Goal: Find specific page/section: Find specific page/section

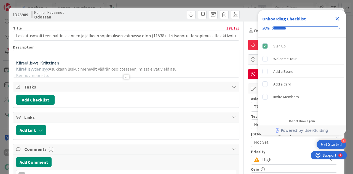
click at [126, 75] on div at bounding box center [126, 77] width 6 height 4
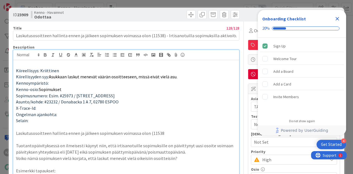
click at [338, 20] on icon "Close Checklist" at bounding box center [337, 19] width 4 height 4
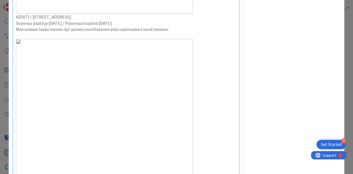
scroll to position [386, 0]
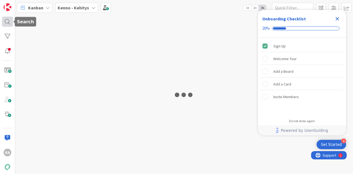
click at [7, 20] on div at bounding box center [7, 22] width 11 height 10
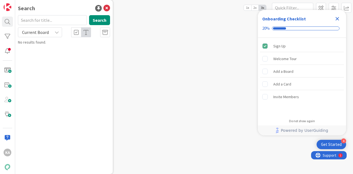
click at [46, 31] on span "Current Board" at bounding box center [35, 32] width 27 height 6
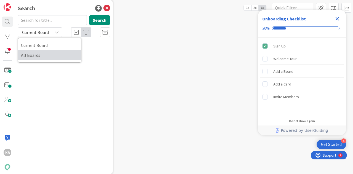
click at [42, 55] on span "All Boards" at bounding box center [49, 55] width 57 height 8
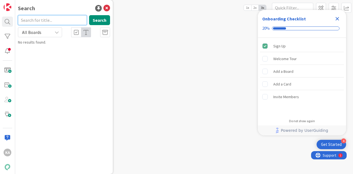
click at [41, 22] on input "text" at bounding box center [52, 20] width 69 height 10
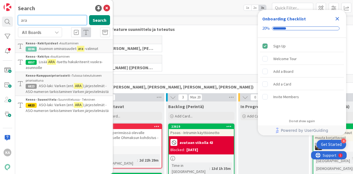
click at [56, 22] on input "ara" at bounding box center [52, 20] width 69 height 10
drag, startPoint x: 56, startPoint y: 22, endPoint x: 0, endPoint y: 17, distance: 56.4
click at [0, 17] on div "KA Search ara Search All Boards Current Board All Boards Kenno - Kehitysideat ›…" at bounding box center [7, 87] width 15 height 174
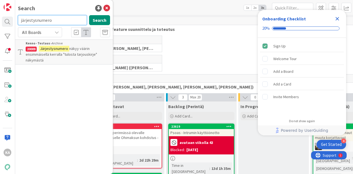
drag, startPoint x: 54, startPoint y: 18, endPoint x: 17, endPoint y: 17, distance: 37.5
click at [17, 17] on div "järjestysnumero Search" at bounding box center [64, 21] width 99 height 12
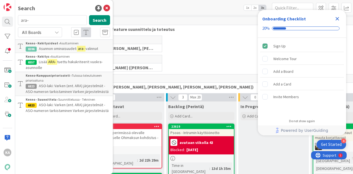
click at [45, 15] on div "Search ara- Search All Boards Current Board All Boards Kenno - Kehitysideat › A…" at bounding box center [63, 87] width 97 height 174
click at [44, 18] on input "ara-" at bounding box center [52, 20] width 69 height 10
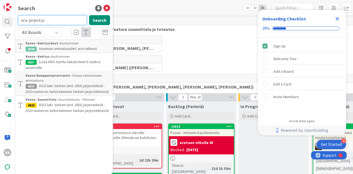
type input "ara-järjestys"
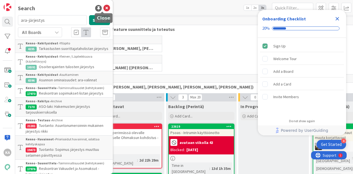
click at [103, 8] on icon at bounding box center [106, 8] width 7 height 7
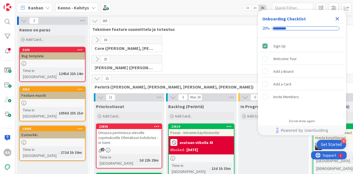
click at [336, 19] on icon "Close Checklist" at bounding box center [337, 18] width 7 height 7
